Goal: Transaction & Acquisition: Purchase product/service

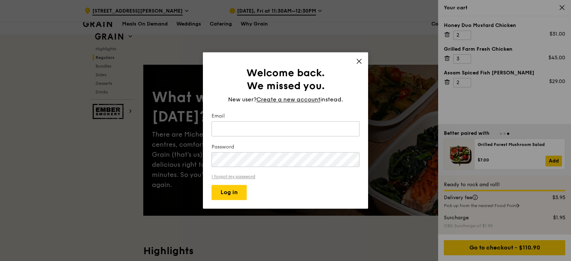
click at [249, 175] on link "I forgot my password" at bounding box center [286, 176] width 148 height 5
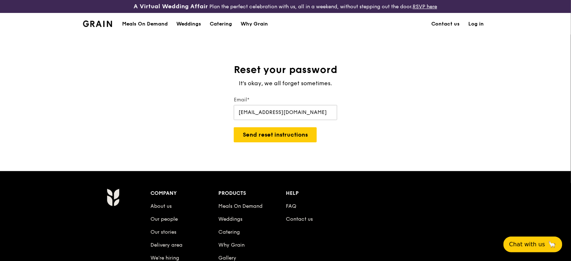
type input "iffahhirdina@gmail.com"
click at [234, 127] on button "Send reset instructions" at bounding box center [275, 134] width 83 height 15
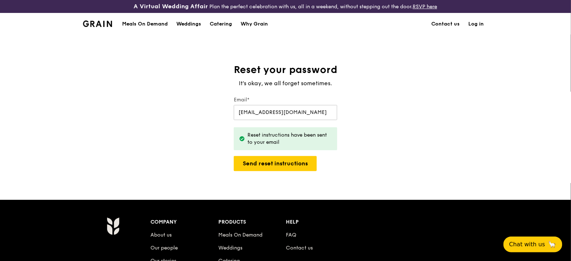
click at [473, 26] on link "Log in" at bounding box center [476, 24] width 24 height 22
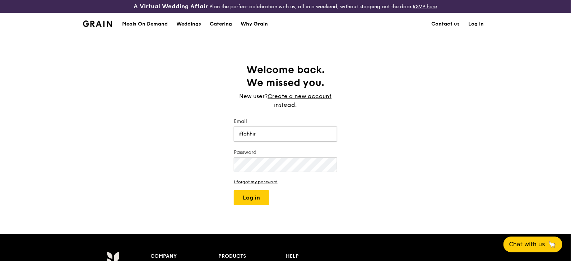
type input "iffahhirdina@gmail.com"
click at [234, 190] on button "Log in" at bounding box center [251, 197] width 35 height 15
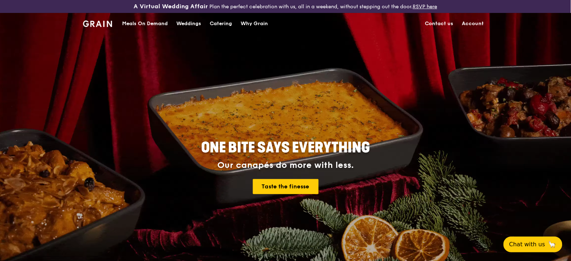
click at [137, 24] on div "Meals On Demand" at bounding box center [145, 24] width 46 height 22
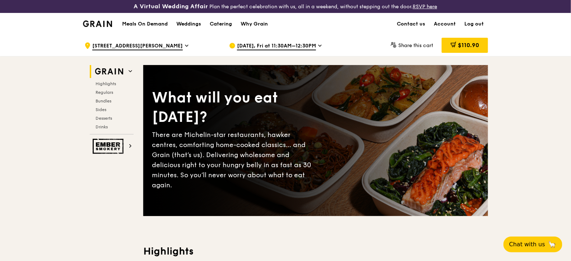
click at [276, 45] on span "Oct 3, Fri at 11:30AM–12:30PM" at bounding box center [276, 46] width 79 height 8
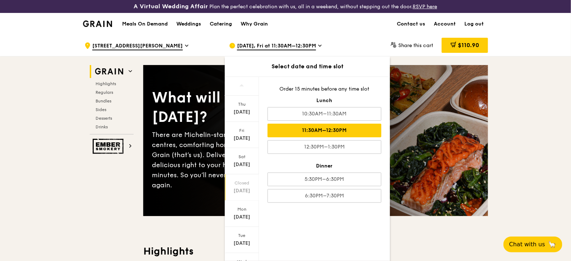
scroll to position [35, 0]
click at [321, 124] on div "11:30AM–12:30PM" at bounding box center [325, 131] width 114 height 14
click at [339, 39] on div "Oct 3, Fri at 11:30AM–12:30PM" at bounding box center [295, 46] width 133 height 22
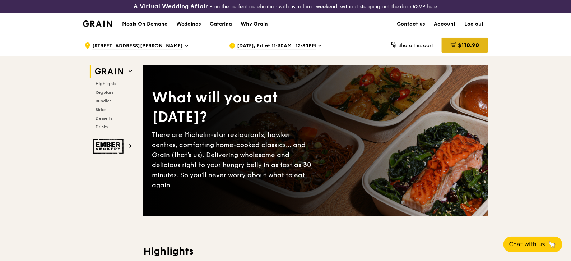
click at [464, 44] on span "$110.90" at bounding box center [468, 45] width 21 height 7
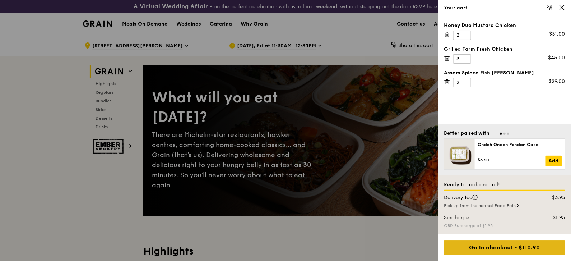
click at [491, 246] on div "Go to checkout - $110.90" at bounding box center [504, 247] width 121 height 15
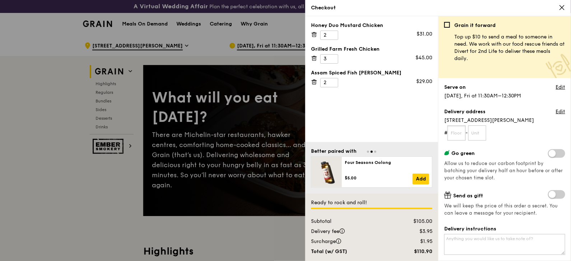
click at [464, 132] on input "text" at bounding box center [457, 132] width 18 height 15
click at [479, 132] on input "text" at bounding box center [478, 132] width 18 height 15
click at [466, 131] on input "15-03/04" at bounding box center [457, 132] width 18 height 15
type input "15"
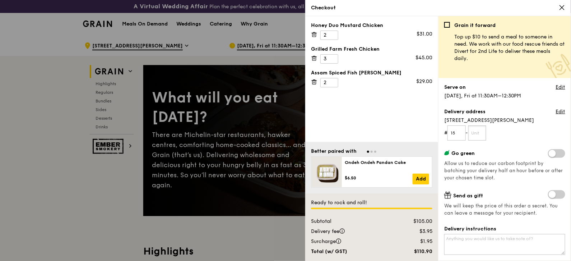
click at [485, 134] on input "text" at bounding box center [478, 132] width 18 height 15
type input "03/04"
click at [507, 136] on form "# 15 - 03/04" at bounding box center [504, 132] width 121 height 15
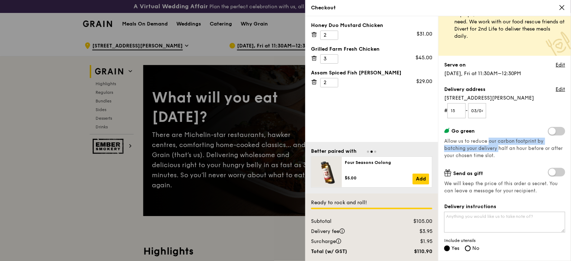
drag, startPoint x: 488, startPoint y: 140, endPoint x: 497, endPoint y: 147, distance: 11.6
click at [497, 147] on span "Allow us to reduce our carbon footprint by batching your delivery half an hour …" at bounding box center [503, 148] width 119 height 20
click at [507, 164] on div "Grain it forward Top up $10 to send a meal to someone in need. We work with our…" at bounding box center [504, 119] width 121 height 239
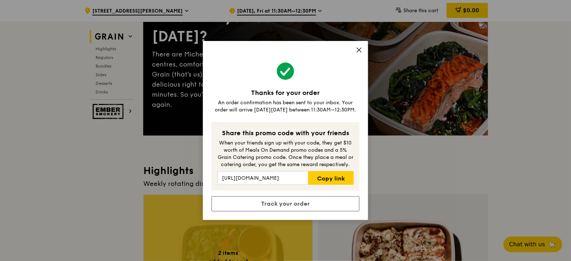
scroll to position [99, 0]
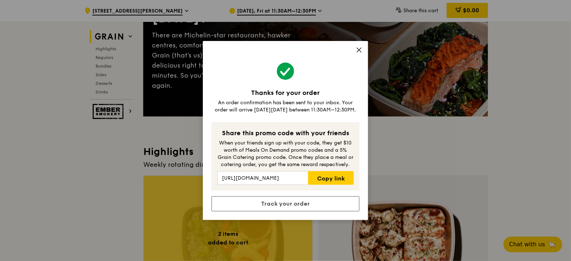
click at [358, 52] on icon at bounding box center [359, 50] width 4 height 4
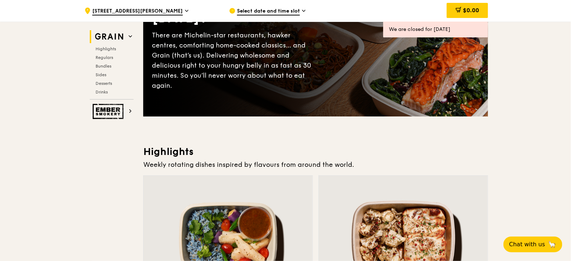
scroll to position [0, 0]
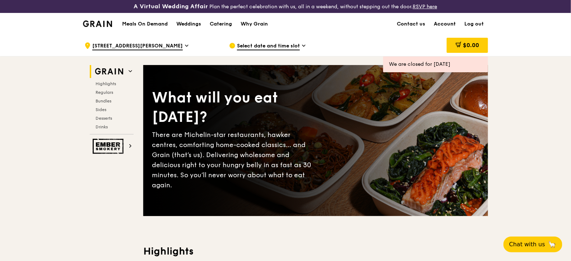
click at [453, 24] on link "Account" at bounding box center [445, 24] width 31 height 22
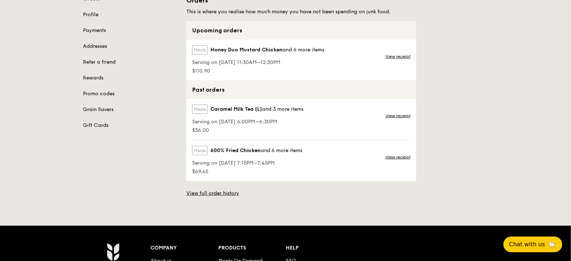
scroll to position [87, 0]
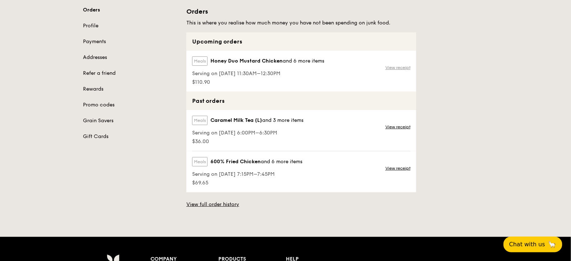
click at [387, 65] on link "View receipt" at bounding box center [398, 68] width 25 height 6
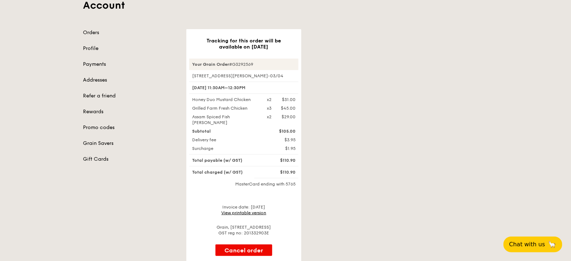
scroll to position [73, 0]
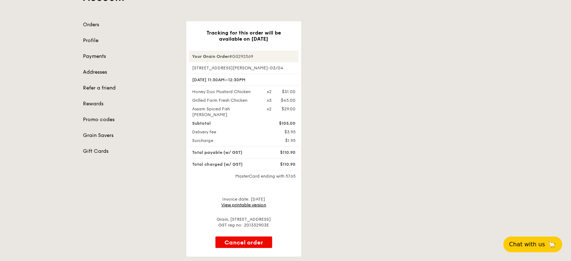
click at [263, 202] on link "View printable version" at bounding box center [244, 204] width 45 height 5
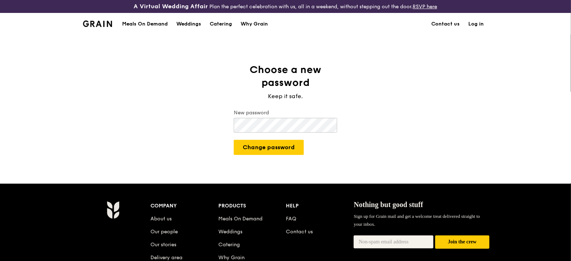
click at [234, 140] on button "Change password" at bounding box center [269, 147] width 70 height 15
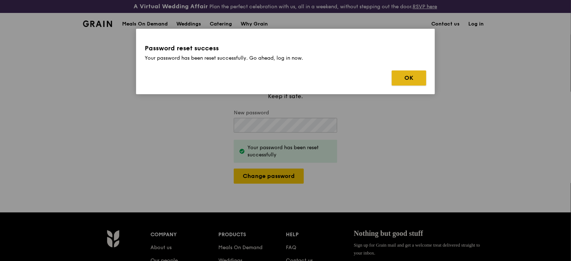
click at [405, 77] on button "OK" at bounding box center [409, 77] width 34 height 15
